Goal: Unclear

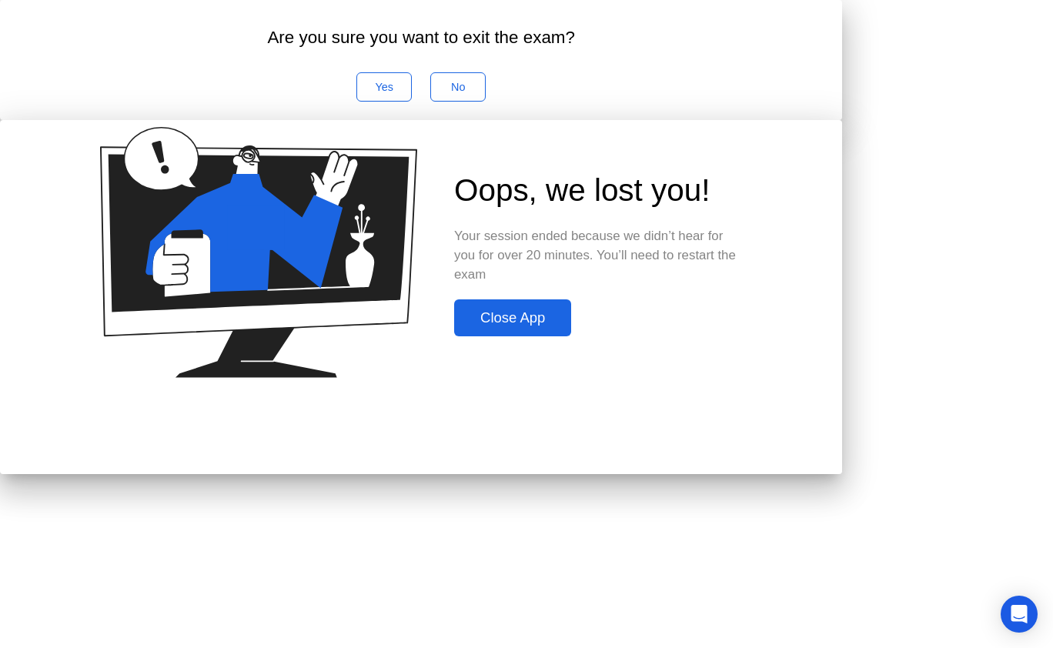
click at [567, 326] on div "Close App" at bounding box center [513, 317] width 108 height 17
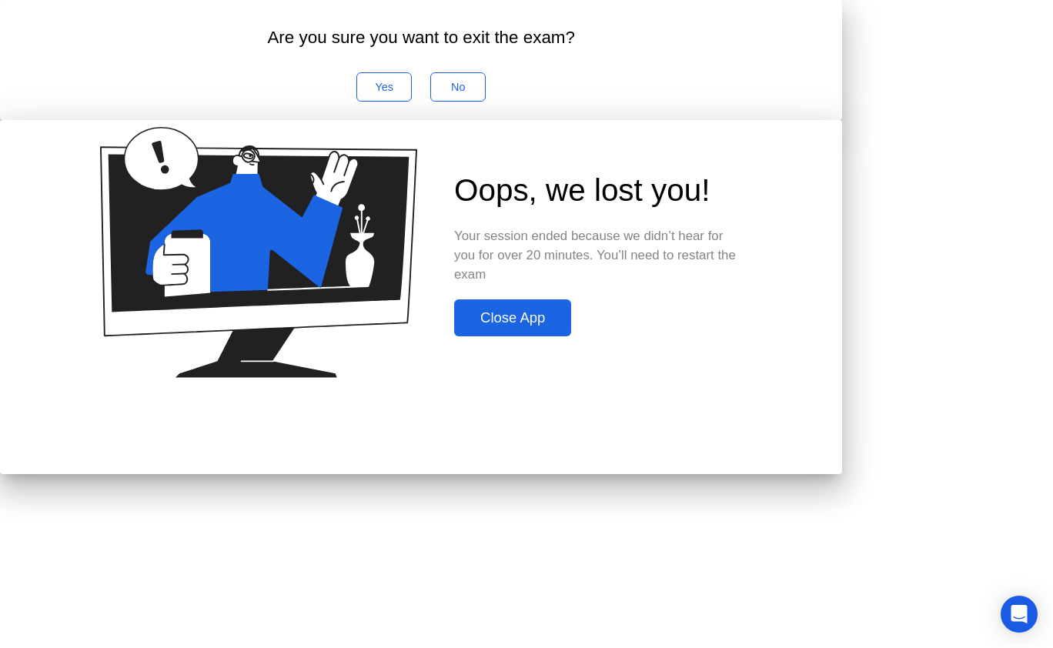
click at [567, 326] on div "Close App" at bounding box center [513, 317] width 108 height 17
